Goal: Check status: Check status

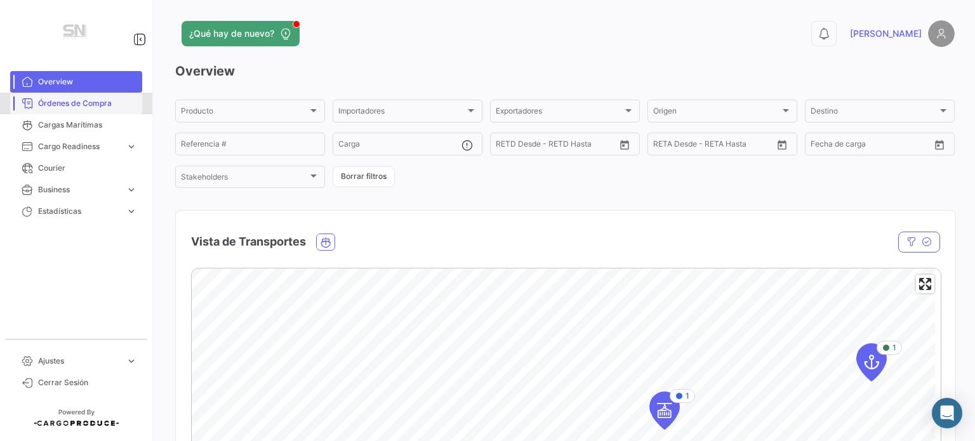
click at [74, 101] on span "Órdenes de Compra" at bounding box center [87, 103] width 99 height 11
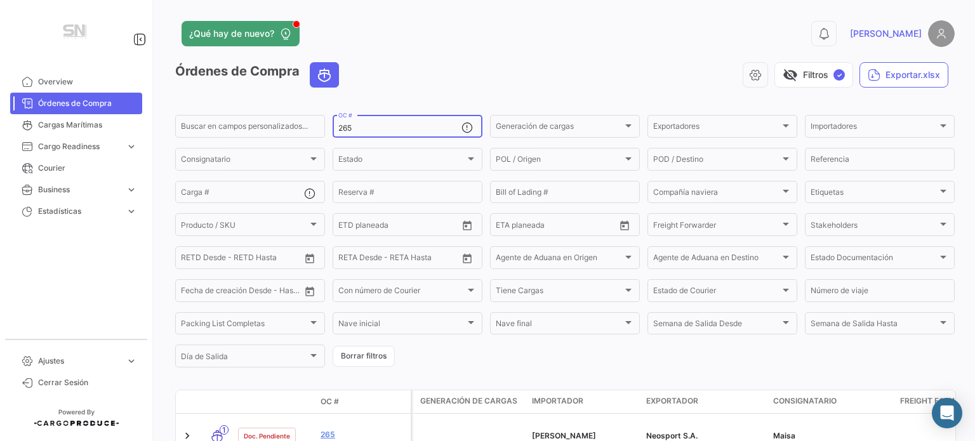
drag, startPoint x: 356, startPoint y: 128, endPoint x: 333, endPoint y: 135, distance: 23.1
click at [333, 135] on div "265 OC #" at bounding box center [408, 125] width 150 height 25
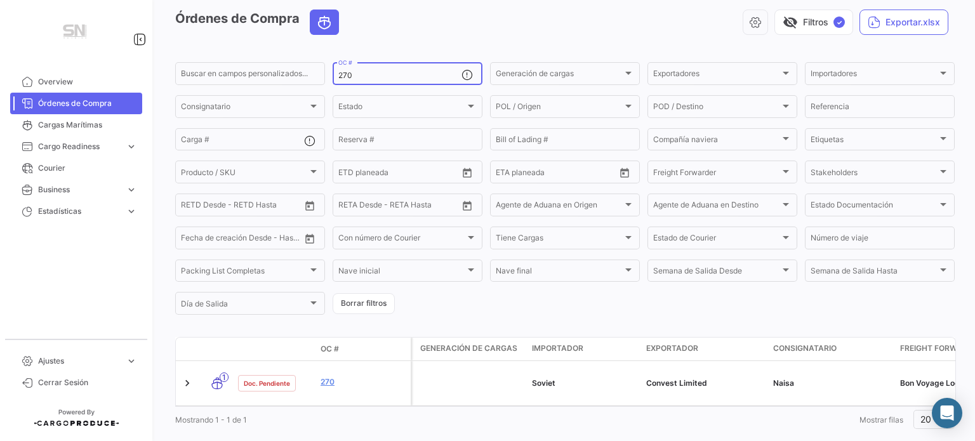
scroll to position [63, 0]
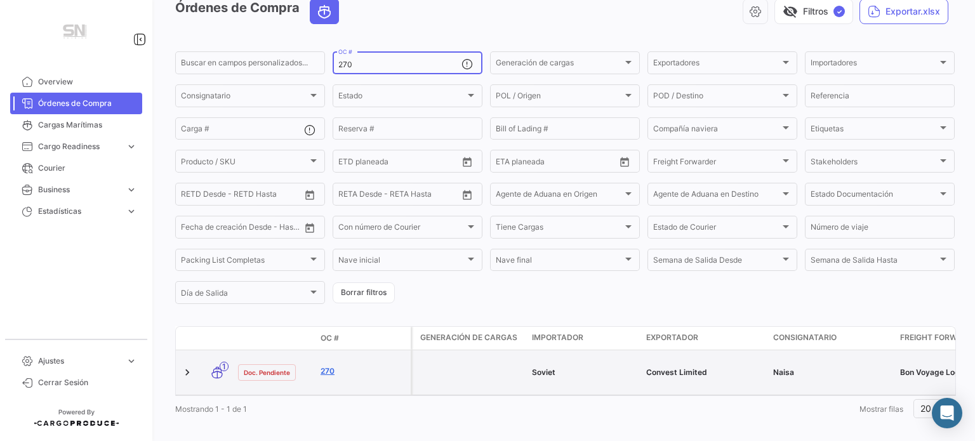
type input "270"
click at [328, 373] on link "270" at bounding box center [363, 371] width 85 height 11
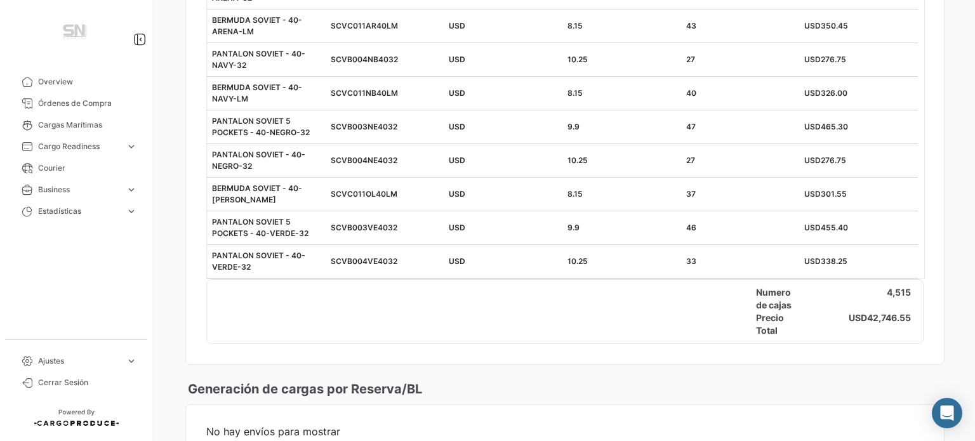
scroll to position [3626, 0]
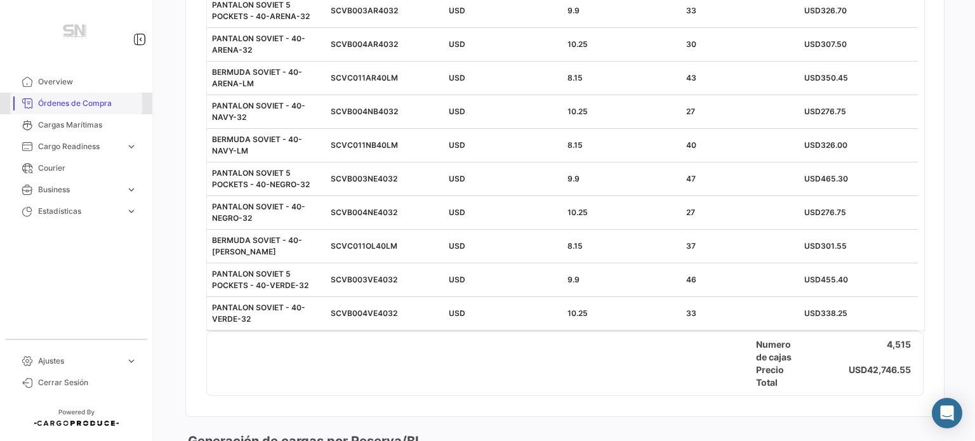
click at [84, 102] on span "Órdenes de Compra" at bounding box center [87, 103] width 99 height 11
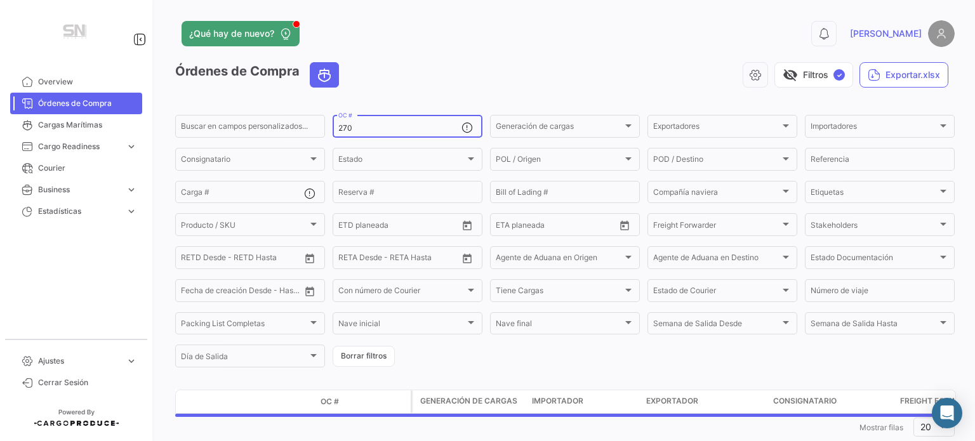
drag, startPoint x: 359, startPoint y: 126, endPoint x: 332, endPoint y: 128, distance: 27.3
click at [333, 128] on div "270 OC #" at bounding box center [408, 125] width 150 height 25
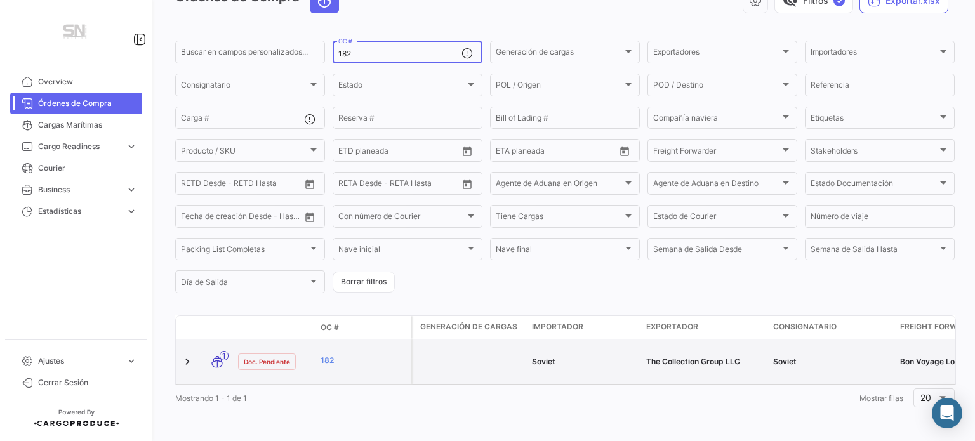
scroll to position [86, 0]
type input "182"
click at [324, 355] on link "182" at bounding box center [363, 360] width 85 height 11
